Goal: Transaction & Acquisition: Download file/media

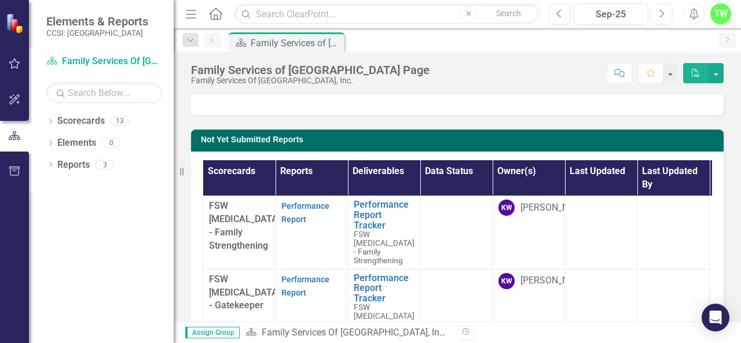
scroll to position [53, 0]
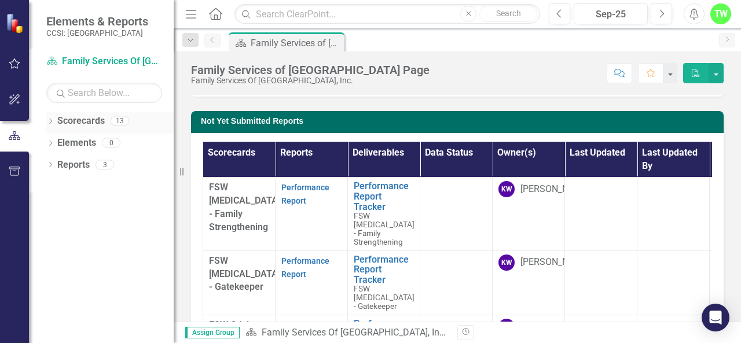
click at [71, 127] on link "Scorecards" at bounding box center [80, 121] width 47 height 13
click at [117, 119] on div "13" at bounding box center [120, 121] width 19 height 10
click at [65, 123] on link "Scorecards" at bounding box center [80, 121] width 47 height 13
click at [109, 61] on link "Scorecard Family Services Of Westchester, Inc." at bounding box center [104, 61] width 116 height 13
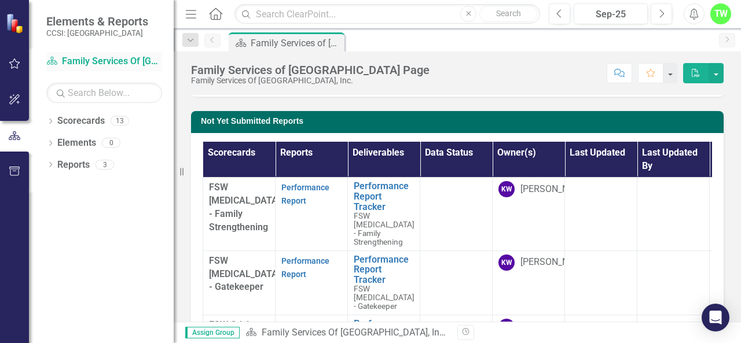
click at [109, 61] on link "Scorecard Family Services Of Westchester, Inc." at bounding box center [104, 61] width 116 height 13
click at [114, 93] on input "text" at bounding box center [104, 93] width 116 height 20
click at [99, 216] on div "Dropdown Scorecards 13 Dropdown Family Services Of Westchester, Inc. FSW [MEDIC…" at bounding box center [101, 227] width 145 height 231
click at [75, 168] on link "Reports" at bounding box center [73, 165] width 32 height 13
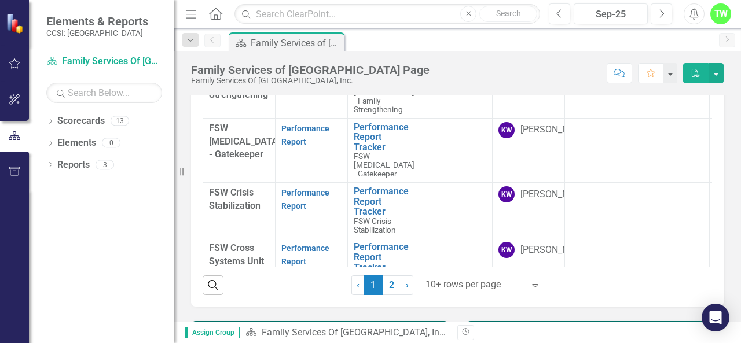
scroll to position [185, 0]
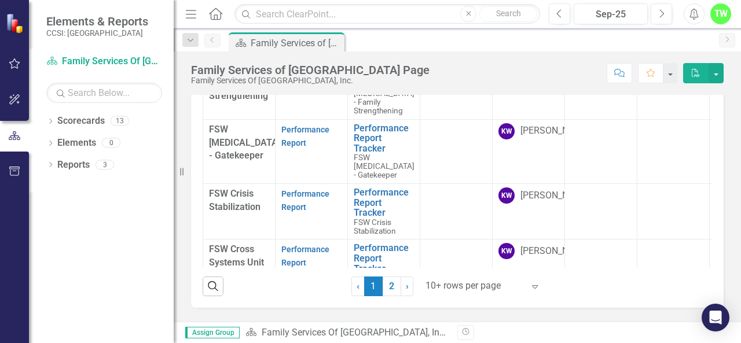
click at [728, 115] on div "Submitted Reports Not Yet Submitted Reports Scorecards Reports Deliverables Dat…" at bounding box center [457, 151] width 567 height 511
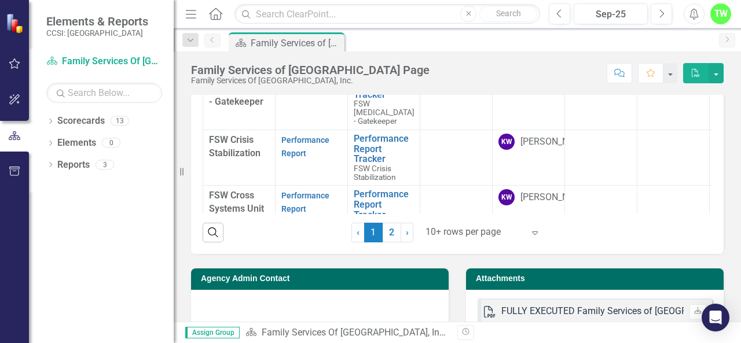
scroll to position [254, 0]
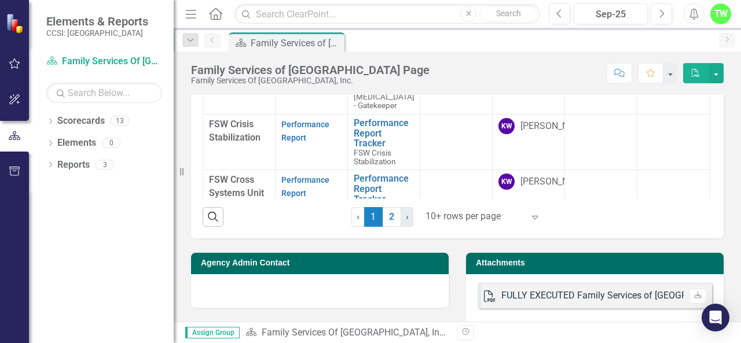
click at [406, 219] on span "›" at bounding box center [407, 216] width 3 height 11
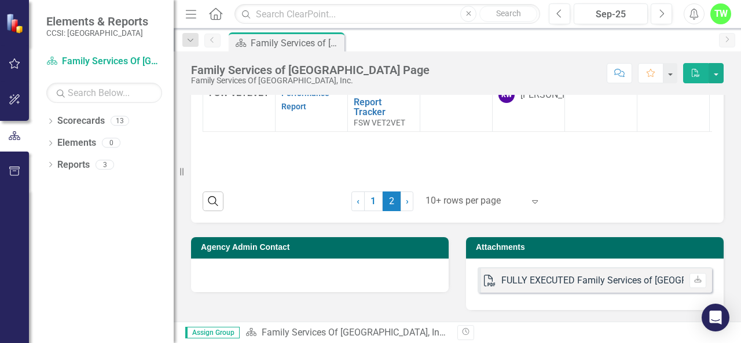
scroll to position [192, 0]
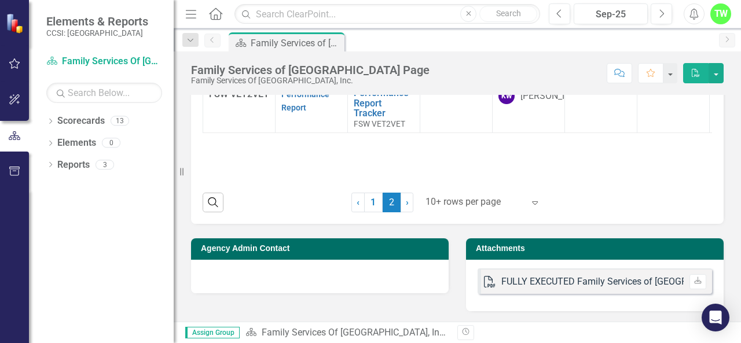
click at [434, 219] on div "Scorecards Reports Deliverables Data Status Owner(s) Last Updated Last Updated …" at bounding box center [457, 109] width 532 height 230
click at [646, 102] on div at bounding box center [673, 95] width 60 height 14
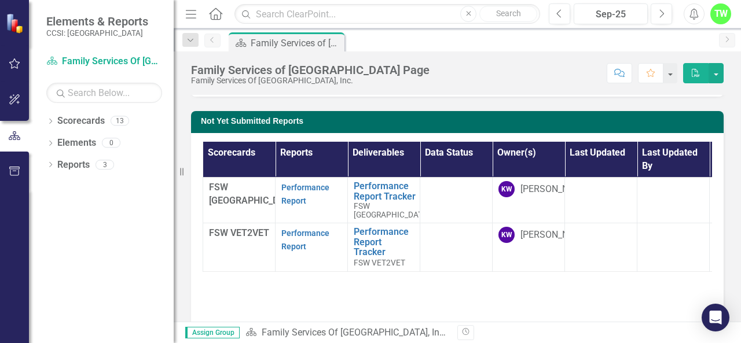
scroll to position [30, 0]
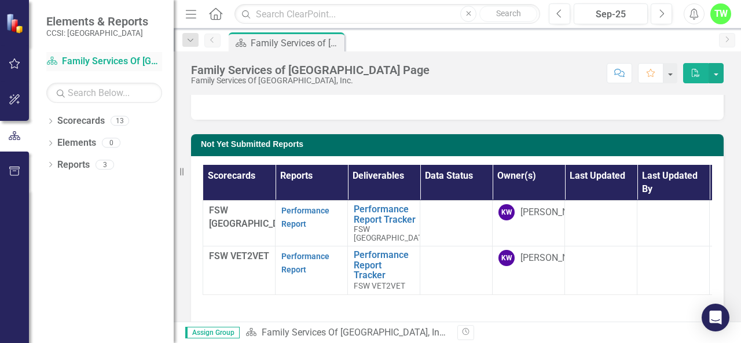
click at [94, 62] on link "Scorecard Family Services Of Westchester, Inc." at bounding box center [104, 61] width 116 height 13
click at [395, 122] on div "Not Yet Submitted Reports Scorecards Reports Deliverables Data Status Owner(s) …" at bounding box center [457, 253] width 550 height 266
click at [387, 115] on div at bounding box center [457, 103] width 532 height 34
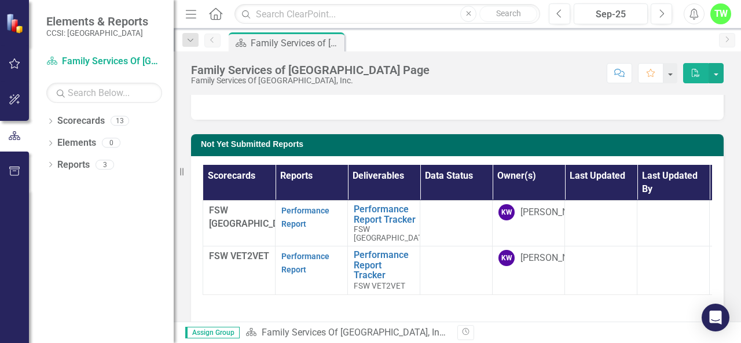
click at [387, 115] on div at bounding box center [457, 103] width 532 height 34
click at [200, 168] on div "Scorecards Reports Deliverables Data Status Owner(s) Last Updated Last Updated …" at bounding box center [457, 271] width 532 height 230
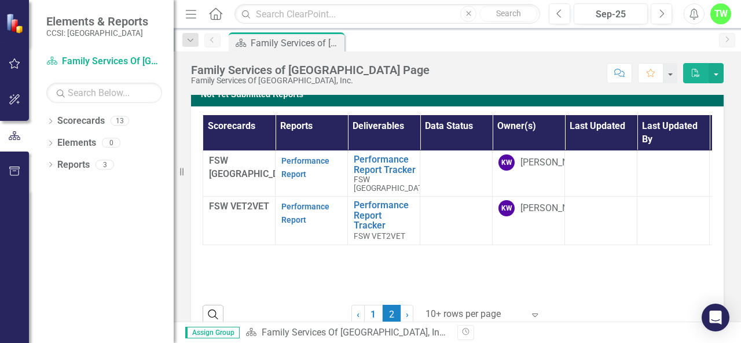
scroll to position [100, 0]
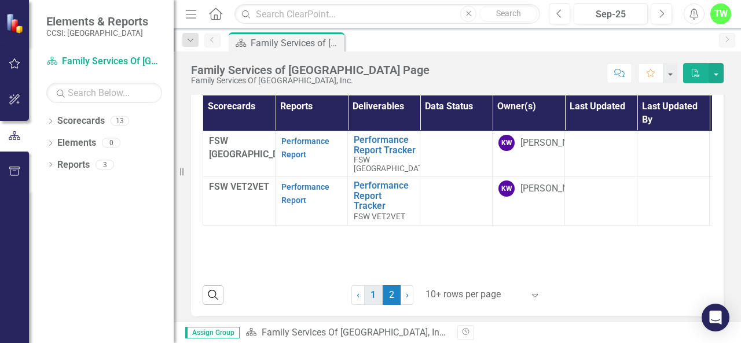
click at [370, 291] on link "1" at bounding box center [373, 295] width 19 height 20
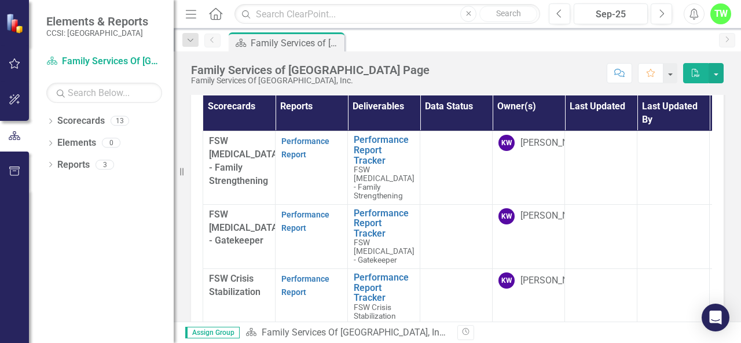
click at [193, 157] on div "Scorecards Reports Deliverables Data Status Owner(s) Last Updated Last Updated …" at bounding box center [457, 240] width 532 height 306
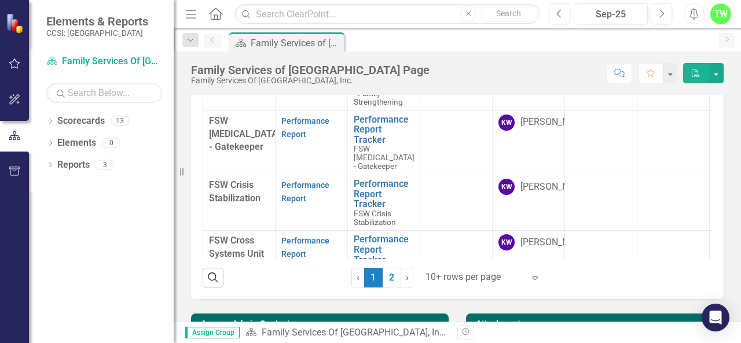
scroll to position [192, 0]
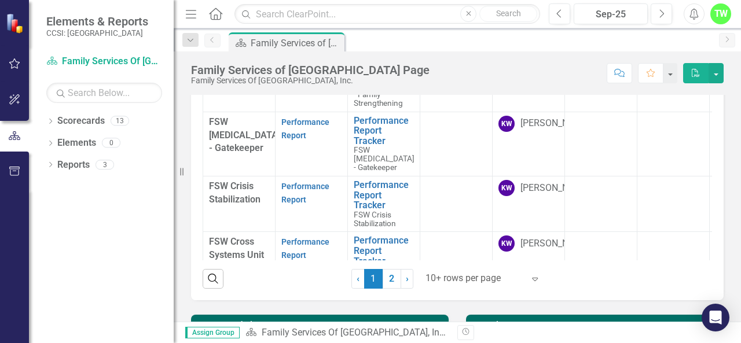
click at [227, 202] on span "FSW Crisis Stabilization" at bounding box center [234, 193] width 51 height 24
click at [679, 148] on td at bounding box center [673, 144] width 72 height 64
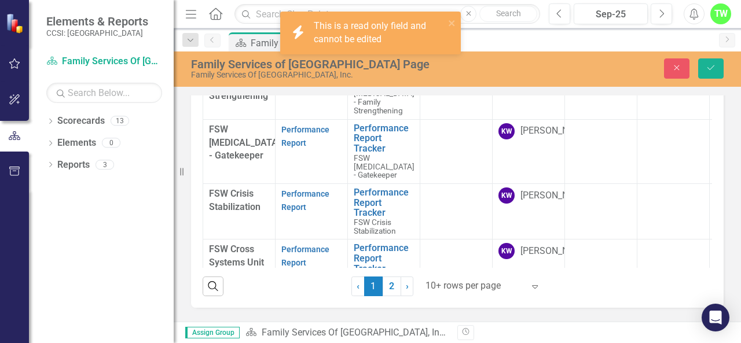
scroll to position [199, 0]
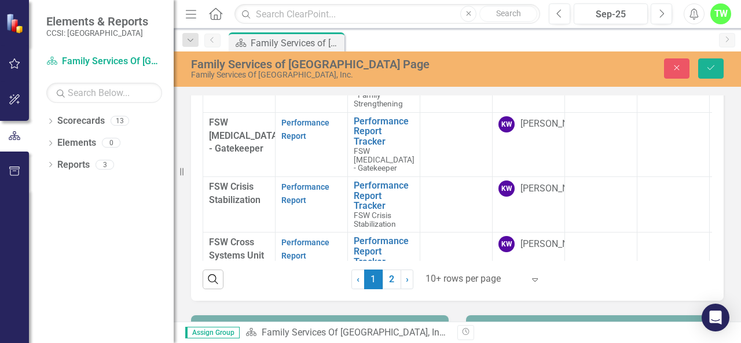
click at [389, 65] on div "Family Services of [GEOGRAPHIC_DATA] Page" at bounding box center [336, 64] width 290 height 13
click at [307, 189] on link "Performance Report" at bounding box center [305, 193] width 48 height 23
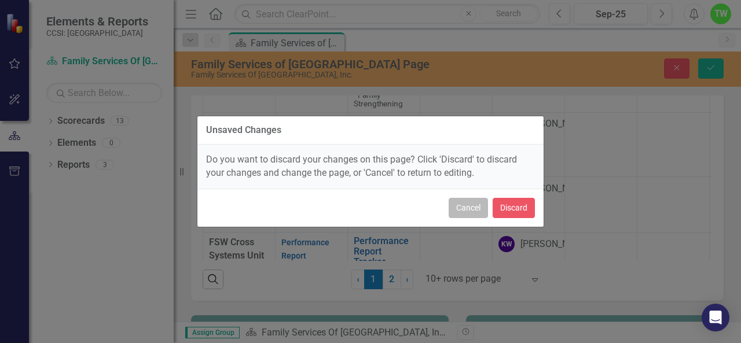
click at [459, 210] on button "Cancel" at bounding box center [467, 208] width 39 height 20
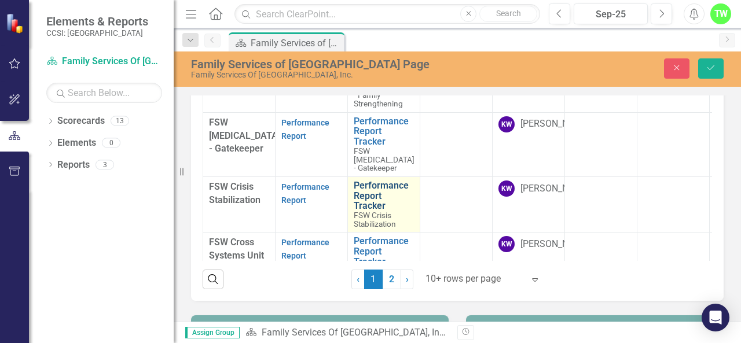
click at [360, 200] on link "Performance Report Tracker" at bounding box center [384, 196] width 60 height 31
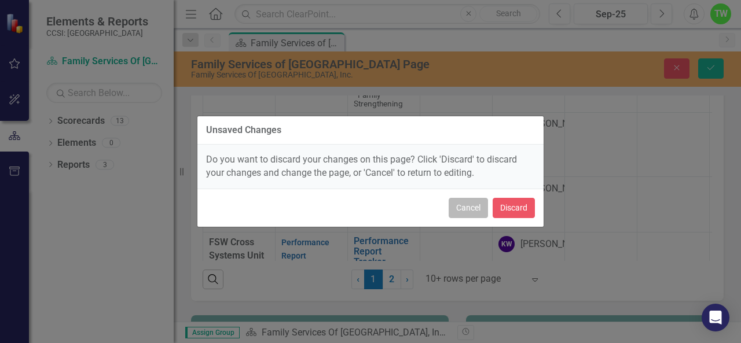
click at [470, 211] on button "Cancel" at bounding box center [467, 208] width 39 height 20
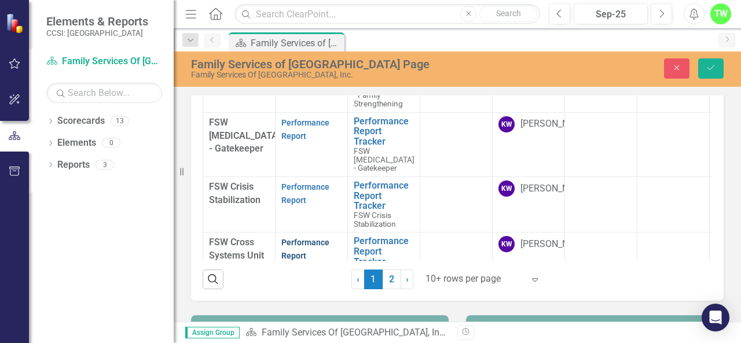
click at [293, 240] on link "Performance Report" at bounding box center [305, 249] width 48 height 23
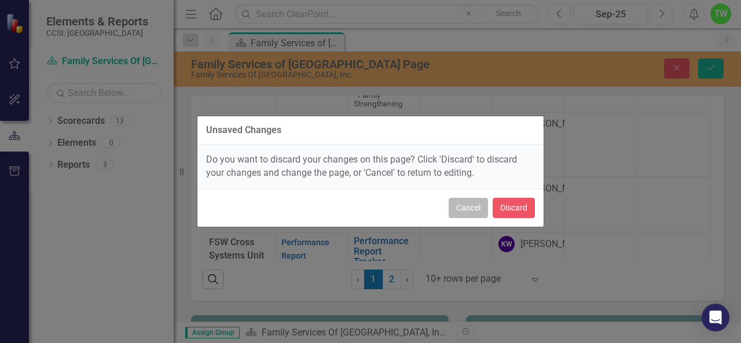
click at [469, 214] on button "Cancel" at bounding box center [467, 208] width 39 height 20
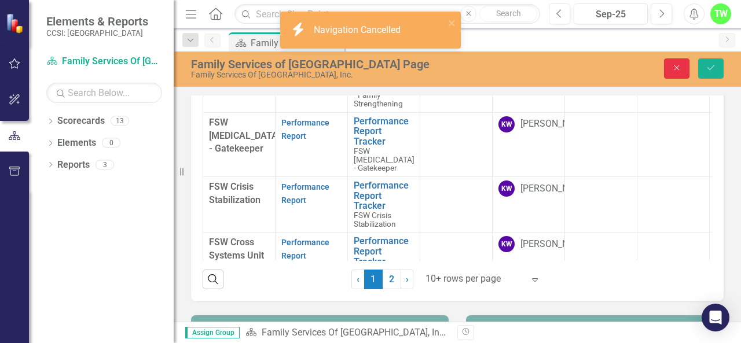
click at [674, 69] on icon "Close" at bounding box center [676, 68] width 10 height 8
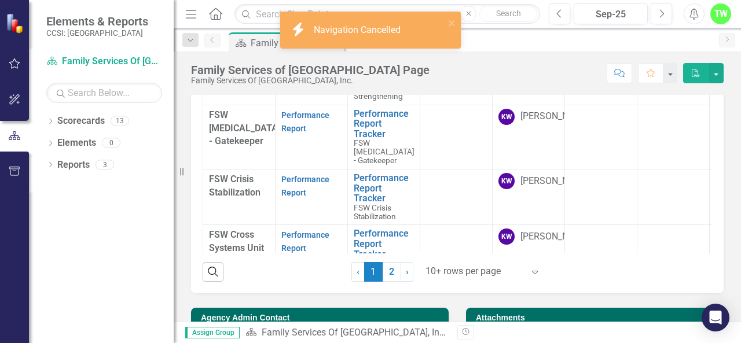
scroll to position [192, 0]
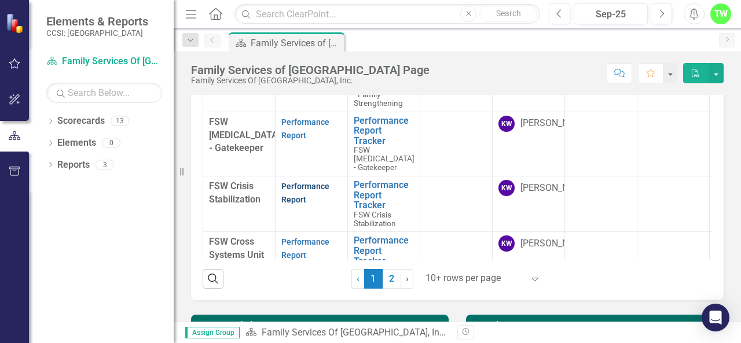
click at [290, 200] on link "Performance Report" at bounding box center [305, 193] width 48 height 23
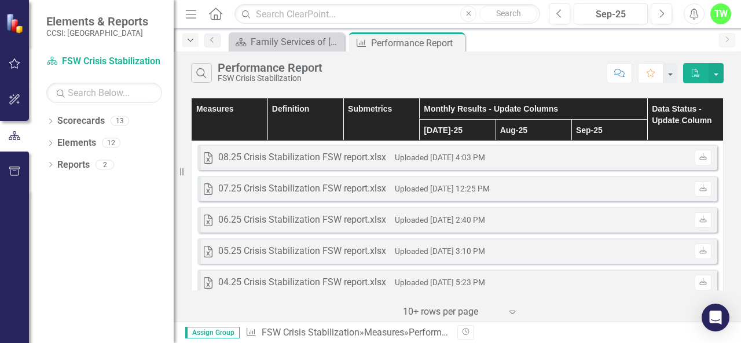
click at [192, 40] on icon "Dropdown" at bounding box center [190, 40] width 10 height 8
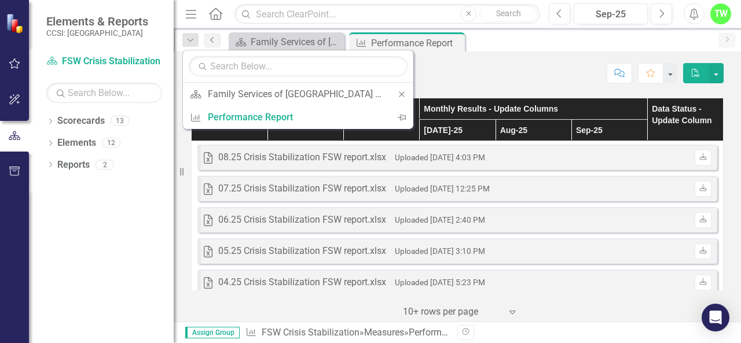
click at [215, 39] on icon "Previous" at bounding box center [212, 39] width 9 height 7
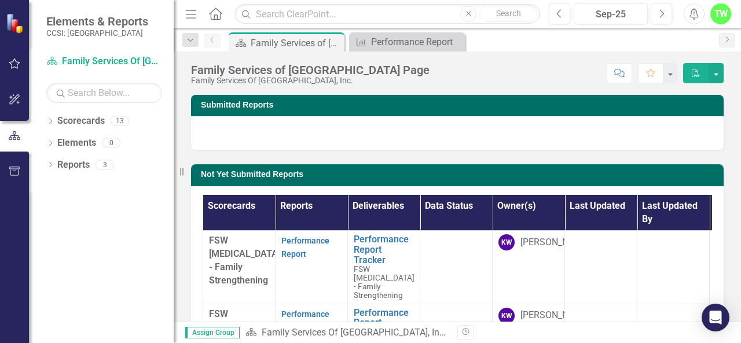
click at [702, 160] on div "Not Yet Submitted Reports Scorecards Reports Deliverables Data Status Owner(s) …" at bounding box center [457, 321] width 550 height 342
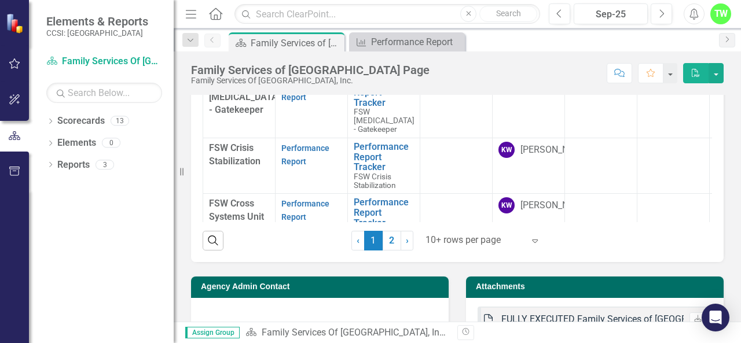
scroll to position [231, 0]
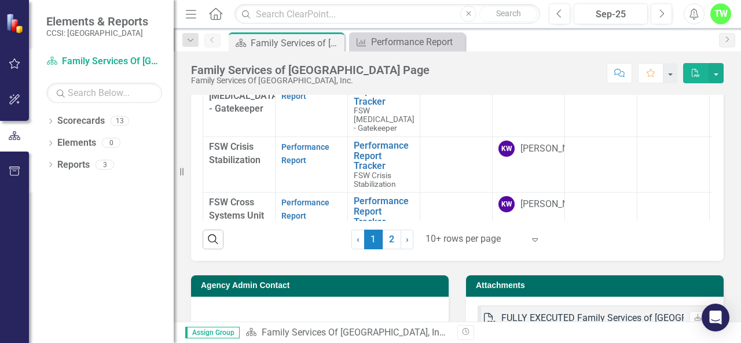
click at [682, 163] on td at bounding box center [673, 165] width 72 height 56
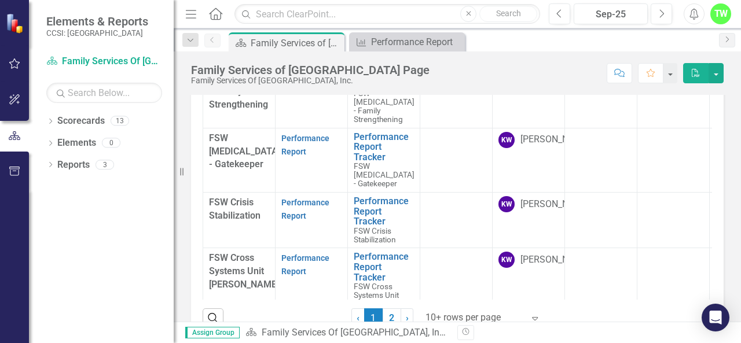
scroll to position [46, 0]
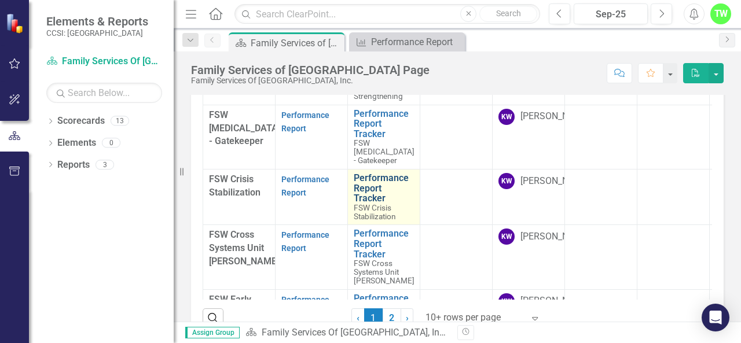
click at [380, 185] on link "Performance Report Tracker" at bounding box center [384, 188] width 60 height 31
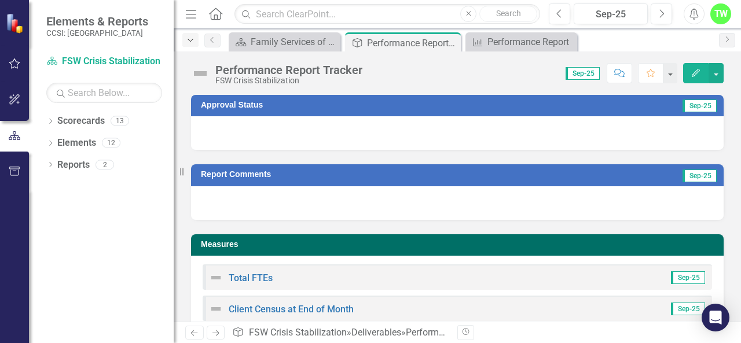
click at [194, 37] on icon "Dropdown" at bounding box center [190, 40] width 10 height 8
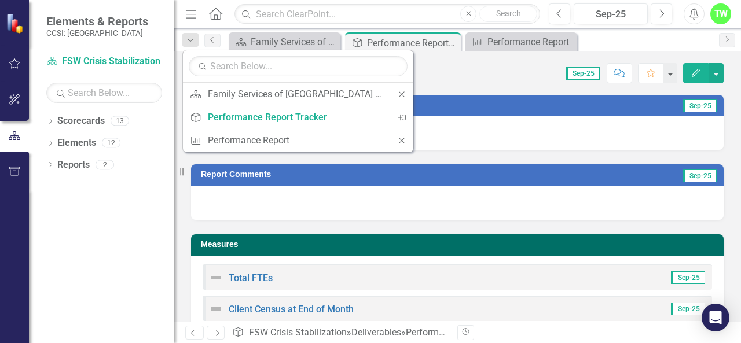
click at [213, 41] on icon "Previous" at bounding box center [212, 39] width 9 height 7
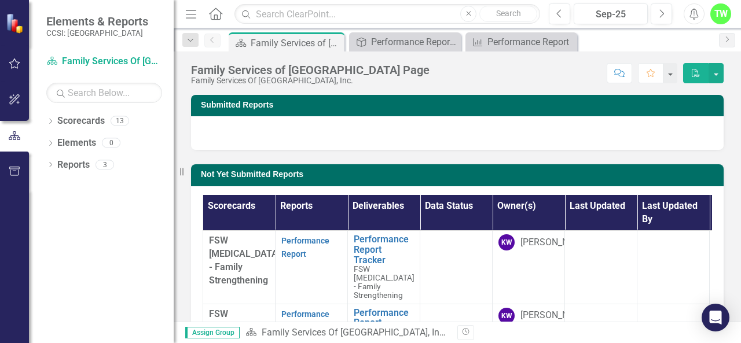
drag, startPoint x: 731, startPoint y: 122, endPoint x: 738, endPoint y: 120, distance: 7.2
click at [738, 120] on div "Submitted Reports Not Yet Submitted Reports Scorecards Reports Deliverables Dat…" at bounding box center [457, 208] width 567 height 227
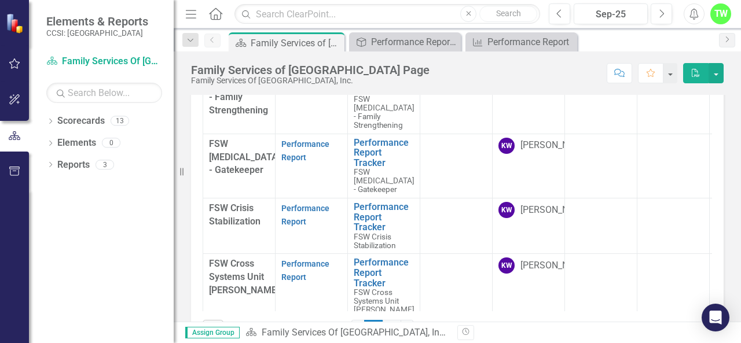
scroll to position [31, 0]
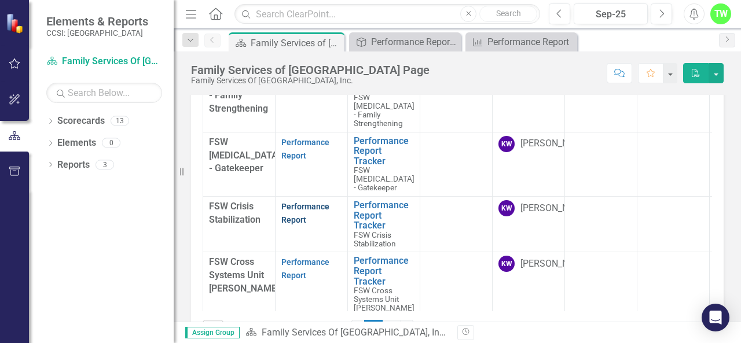
click at [303, 218] on link "Performance Report" at bounding box center [305, 213] width 48 height 23
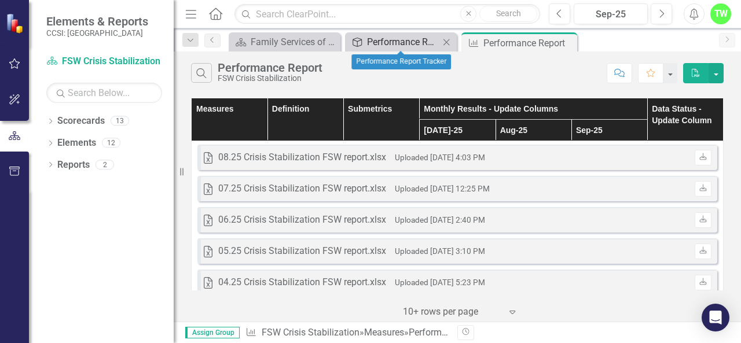
click at [426, 44] on div "Performance Report Tracker" at bounding box center [403, 42] width 72 height 14
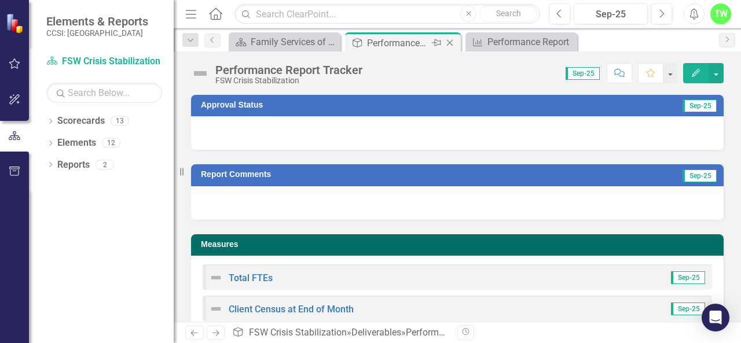
click at [451, 39] on icon "Close" at bounding box center [450, 42] width 12 height 9
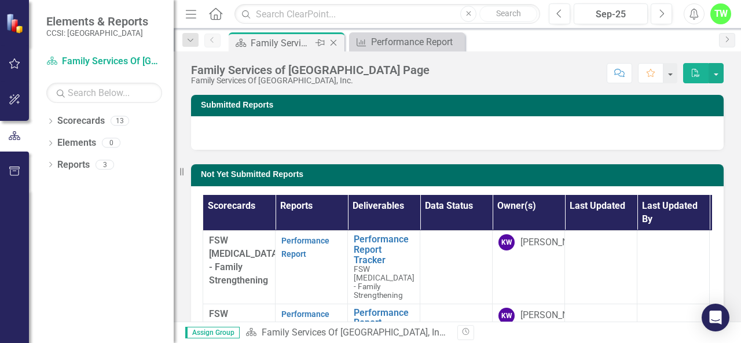
click at [281, 38] on div "Family Services of [GEOGRAPHIC_DATA] Page" at bounding box center [282, 43] width 62 height 14
click at [281, 41] on div "Family Services of [GEOGRAPHIC_DATA] Page" at bounding box center [282, 43] width 62 height 14
click at [396, 38] on div "Performance Report" at bounding box center [409, 42] width 76 height 14
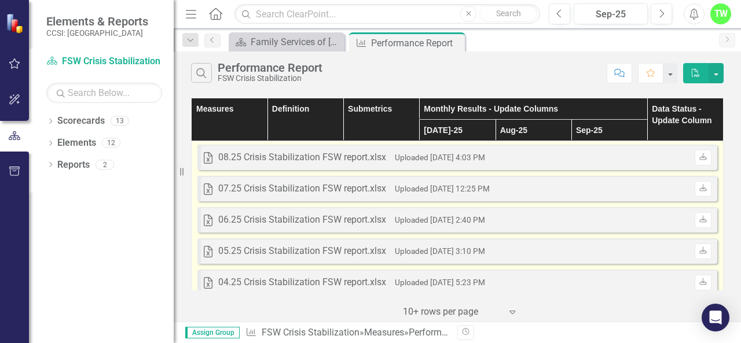
click at [474, 151] on div "Uploaded [DATE] 4:03 PM" at bounding box center [440, 157] width 90 height 13
click at [698, 157] on icon "Download" at bounding box center [702, 157] width 9 height 7
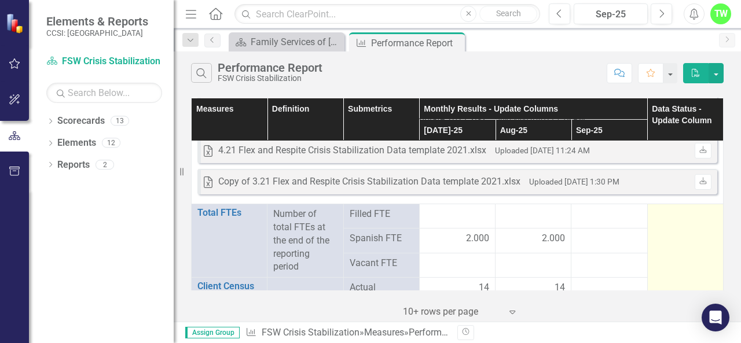
scroll to position [1655, 0]
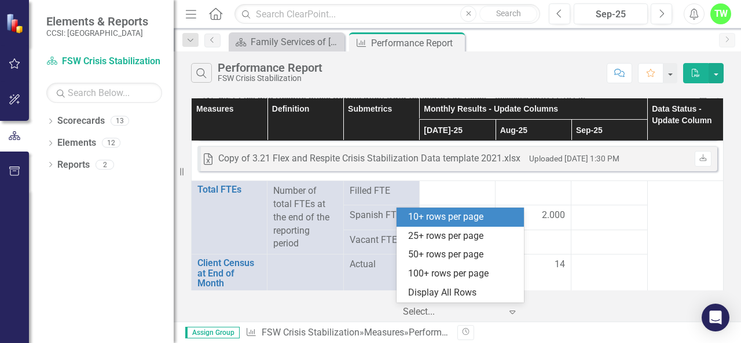
drag, startPoint x: 517, startPoint y: 312, endPoint x: 346, endPoint y: 317, distance: 170.7
click at [346, 317] on div "‹ Previous 1 (current) › Next 5 results available. Use Up and Down to choose op…" at bounding box center [457, 307] width 532 height 28
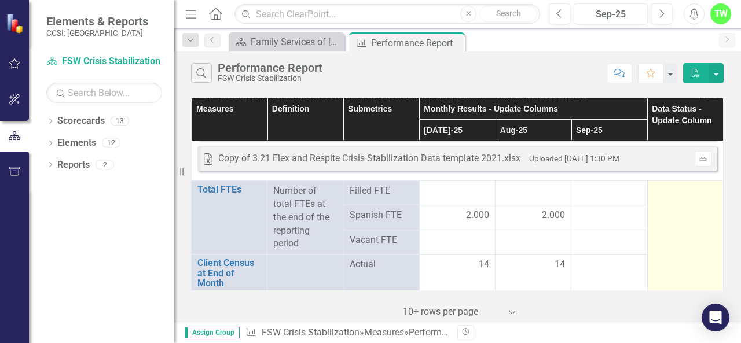
drag, startPoint x: 721, startPoint y: 239, endPoint x: 695, endPoint y: 267, distance: 37.7
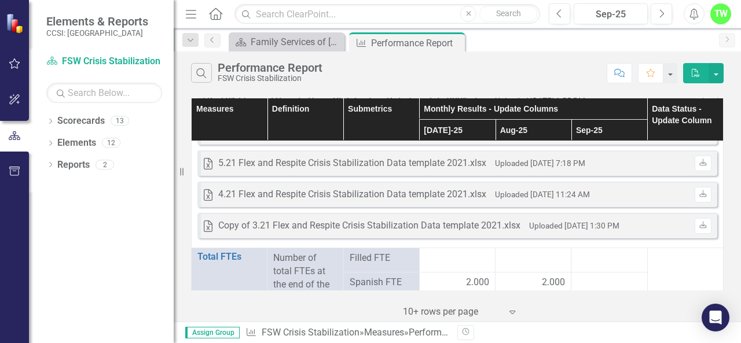
scroll to position [1598, 0]
